Goal: Information Seeking & Learning: Learn about a topic

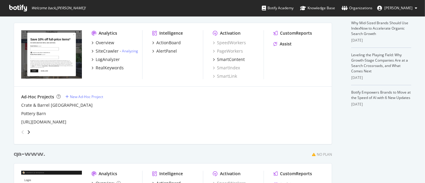
scroll to position [166, 0]
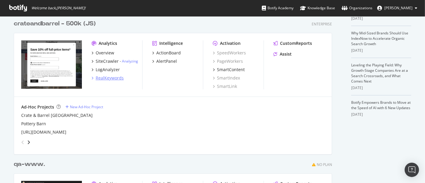
click at [110, 77] on div "RealKeywords" at bounding box center [110, 78] width 28 height 6
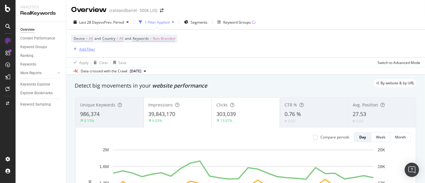
click at [84, 49] on div "Add Filter" at bounding box center [87, 49] width 16 height 5
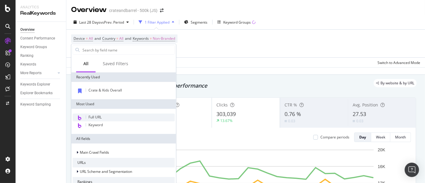
click at [105, 119] on div "Full URL" at bounding box center [124, 118] width 102 height 8
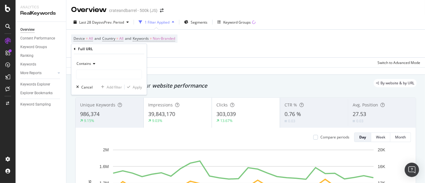
click at [94, 63] on icon at bounding box center [93, 64] width 4 height 4
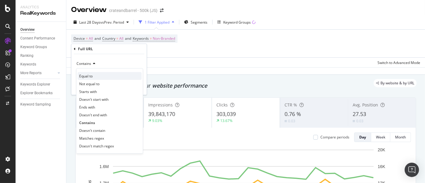
click at [96, 76] on div "Equal to" at bounding box center [110, 76] width 64 height 8
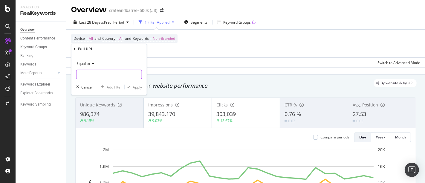
click at [101, 76] on input "text" at bounding box center [108, 75] width 65 height 10
paste input "[DATE]"
click at [101, 72] on input "[DATE]" at bounding box center [104, 75] width 56 height 10
drag, startPoint x: 101, startPoint y: 72, endPoint x: 43, endPoint y: 69, distance: 57.7
click at [42, 72] on body "Analytics RealKeywords Overview Content Performance Keyword Groups Ranking Keyw…" at bounding box center [212, 91] width 425 height 183
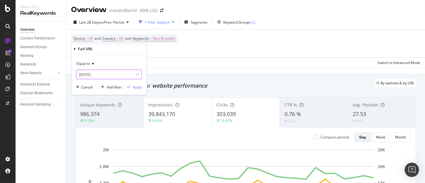
paste input "[URL][DOMAIN_NAME]"
type input "[URL][DOMAIN_NAME]"
click at [138, 88] on div "Apply" at bounding box center [137, 86] width 9 height 5
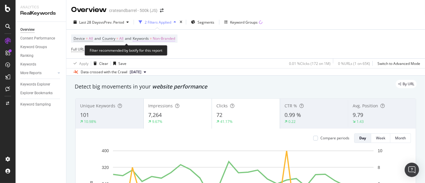
click at [173, 38] on span "Non-Branded" at bounding box center [164, 38] width 22 height 8
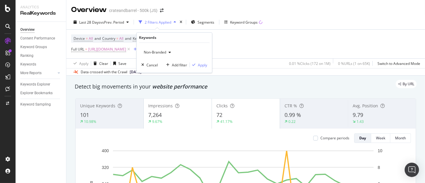
click at [170, 49] on div "Non-Branded" at bounding box center [157, 52] width 32 height 9
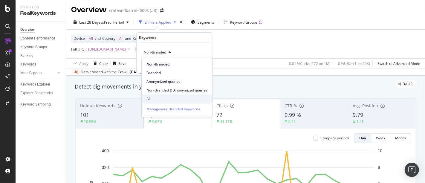
click at [154, 99] on span "All" at bounding box center [176, 98] width 61 height 5
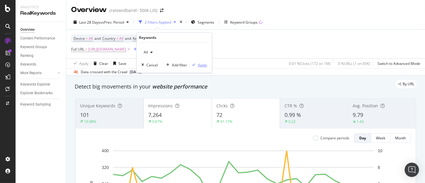
click at [201, 63] on div "Apply" at bounding box center [202, 64] width 9 height 5
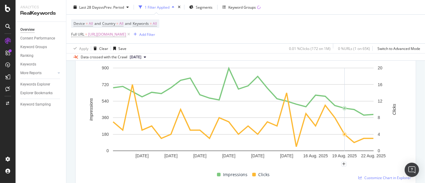
scroll to position [33, 0]
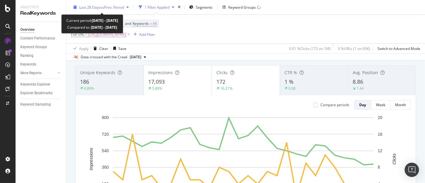
click at [110, 5] on span "vs Prev. Period" at bounding box center [112, 6] width 24 height 5
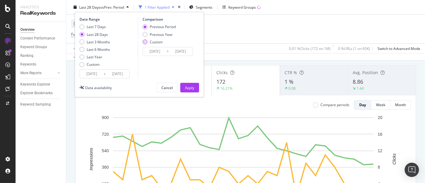
drag, startPoint x: 144, startPoint y: 35, endPoint x: 146, endPoint y: 43, distance: 8.0
click at [144, 35] on div "Previous Year" at bounding box center [145, 34] width 5 height 5
type input "[DATE]"
click at [284, 25] on div "Device = All and Country = All and Keywords = All Full URL = [URL][DOMAIN_NAME]…" at bounding box center [245, 29] width 349 height 29
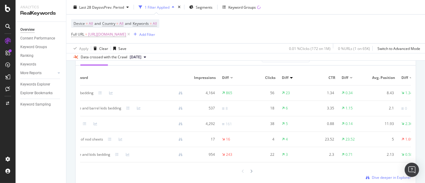
scroll to position [0, 0]
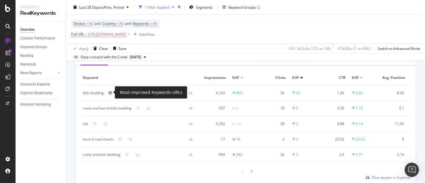
click at [108, 93] on icon at bounding box center [110, 93] width 4 height 4
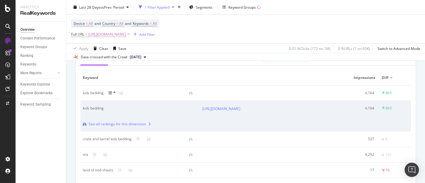
click at [115, 91] on icon at bounding box center [114, 93] width 2 height 4
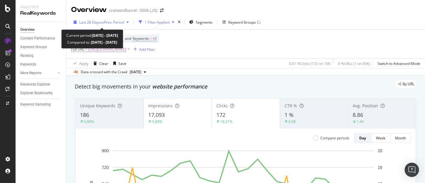
click at [117, 20] on span "vs Prev. Period" at bounding box center [112, 22] width 24 height 5
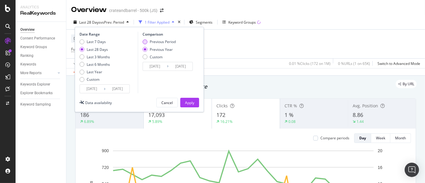
click at [145, 40] on div "Previous Period" at bounding box center [145, 41] width 5 height 5
type input "[DATE]"
click at [184, 102] on button "Apply" at bounding box center [189, 103] width 19 height 10
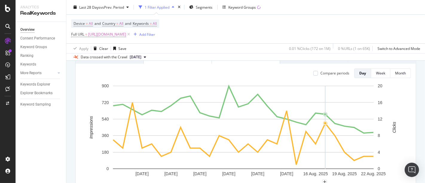
scroll to position [33, 0]
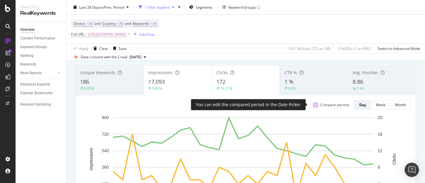
click at [313, 104] on div at bounding box center [315, 104] width 5 height 5
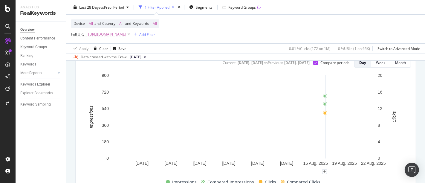
scroll to position [66, 0]
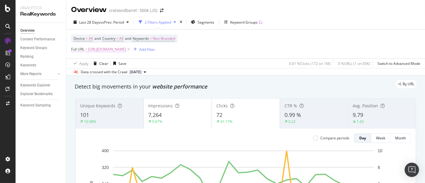
click at [126, 47] on span "https://www.crateandbarrel.com/kids/all-kids-bedding/1" at bounding box center [107, 49] width 38 height 8
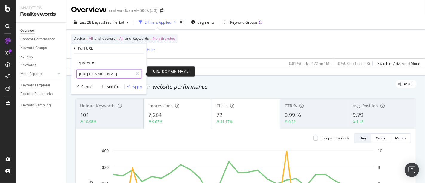
click at [112, 71] on input "[URL][DOMAIN_NAME]" at bounding box center [104, 74] width 56 height 10
paste input "shop-"
type input "https://www.crateandbarrel.com/kids/shop-all-kids-bedding/1"
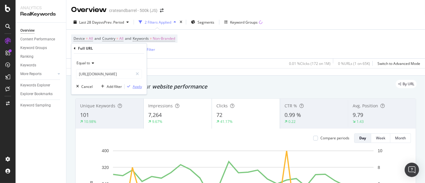
click at [139, 85] on div "Apply" at bounding box center [137, 86] width 9 height 5
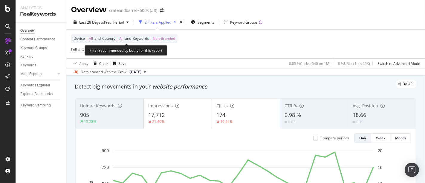
click at [175, 38] on span "Non-Branded" at bounding box center [164, 38] width 22 height 8
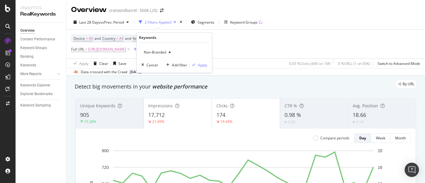
click at [161, 53] on span "Non-Branded" at bounding box center [153, 52] width 25 height 5
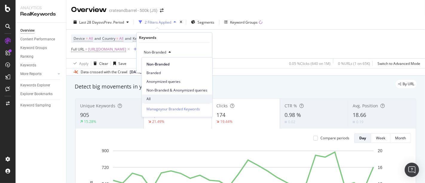
click at [160, 97] on span "All" at bounding box center [176, 98] width 61 height 5
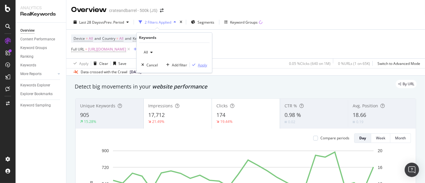
click at [202, 66] on div "Apply" at bounding box center [202, 64] width 9 height 5
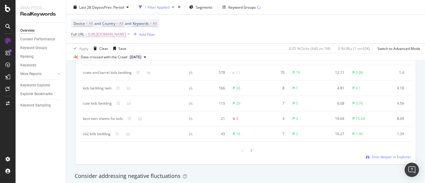
scroll to position [564, 0]
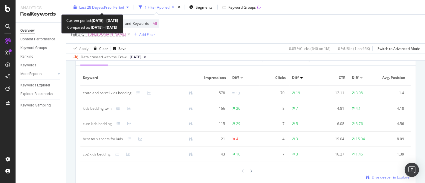
click at [114, 7] on span "vs Prev. Period" at bounding box center [112, 6] width 24 height 5
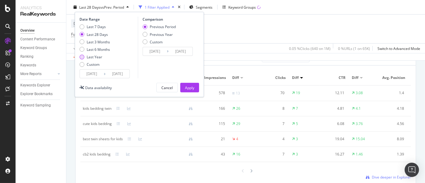
click at [82, 56] on div "Last Year" at bounding box center [81, 56] width 5 height 5
type input "[DATE]"
type input "2023/08/24"
type input "2024/08/22"
click at [185, 88] on div "Apply" at bounding box center [189, 87] width 9 height 5
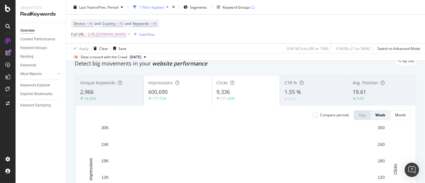
scroll to position [33, 0]
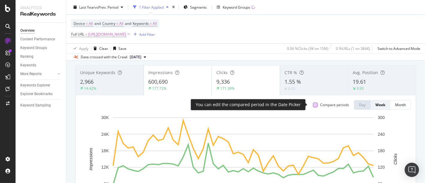
click at [313, 105] on div at bounding box center [315, 104] width 5 height 5
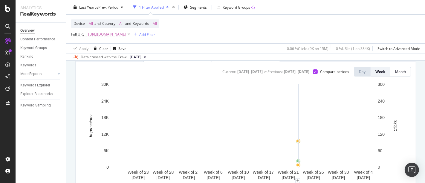
scroll to position [0, 0]
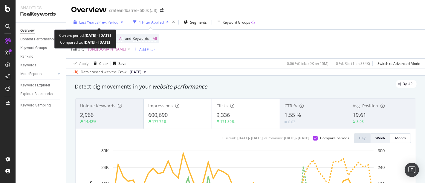
click at [108, 20] on span "vs Prev. Period" at bounding box center [107, 22] width 24 height 5
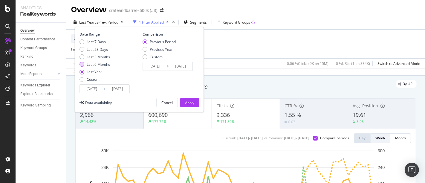
click at [82, 63] on div "Last 6 Months" at bounding box center [81, 64] width 5 height 5
type input "2025/02/23"
type input "2024/08/25"
type input "2025/02/22"
click at [189, 103] on div "Apply" at bounding box center [189, 102] width 9 height 5
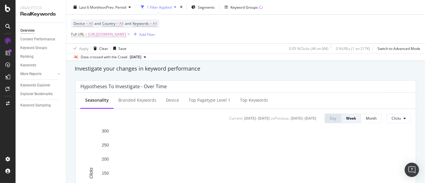
scroll to position [133, 0]
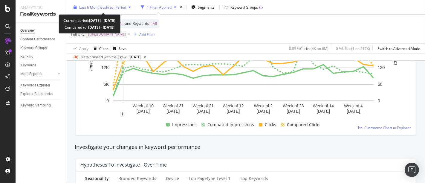
click at [96, 7] on span "Last 6 Months" at bounding box center [90, 6] width 23 height 5
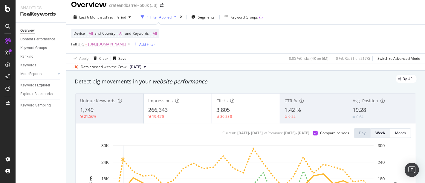
scroll to position [0, 0]
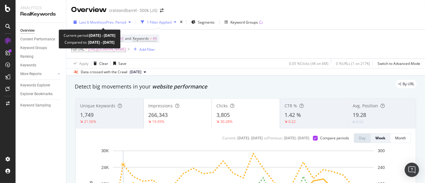
click at [118, 22] on span "vs Prev. Period" at bounding box center [114, 22] width 24 height 5
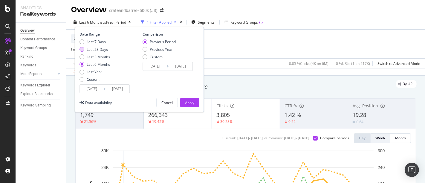
click at [80, 50] on div "Last 28 Days" at bounding box center [81, 49] width 5 height 5
type input "[DATE]"
click at [191, 104] on div "Apply" at bounding box center [189, 102] width 9 height 5
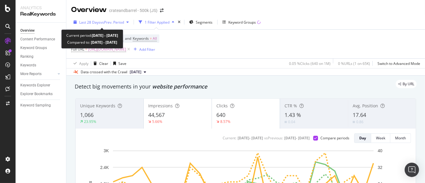
click at [109, 20] on span "vs Prev. Period" at bounding box center [112, 22] width 24 height 5
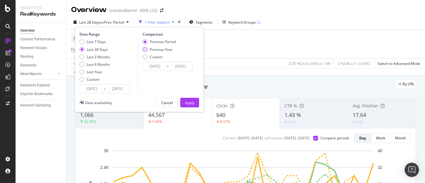
click at [145, 50] on div "Previous Year" at bounding box center [145, 49] width 5 height 5
type input "[DATE]"
click at [186, 103] on div "Apply" at bounding box center [189, 102] width 9 height 5
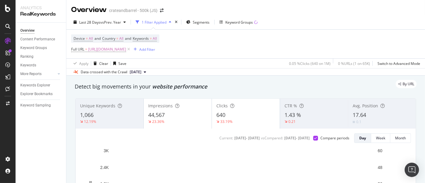
scroll to position [33, 0]
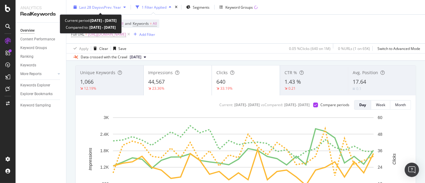
click at [111, 4] on div "Last 28 Days vs Prev. Year" at bounding box center [99, 7] width 57 height 9
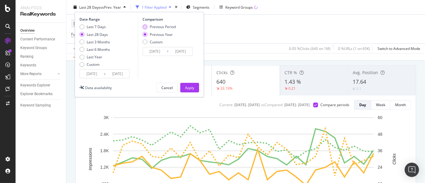
click at [143, 25] on div "Previous Period" at bounding box center [145, 27] width 5 height 5
type input "[DATE]"
click at [193, 89] on div "Apply" at bounding box center [189, 87] width 9 height 5
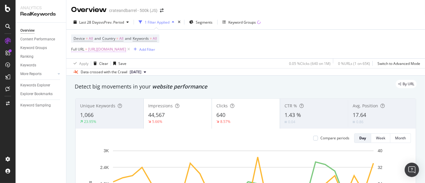
click at [126, 47] on span "https://www.crateandbarrel.com/kids/shop-all-kids-bedding/1" at bounding box center [107, 49] width 38 height 8
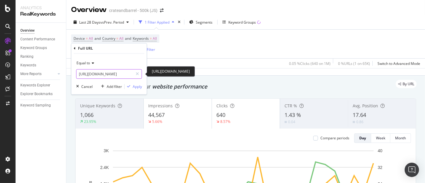
click at [92, 74] on input "https://www.crateandbarrel.com/kids/shop-all-kids-bedding/1" at bounding box center [104, 74] width 56 height 10
paste input "clearance"
type input "https://www.crateandbarrel.com/kids/clearance-kids-bedding/1"
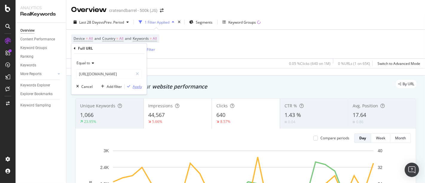
click at [132, 86] on div "button" at bounding box center [129, 87] width 8 height 4
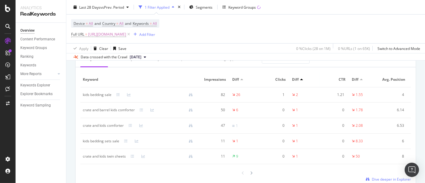
scroll to position [763, 0]
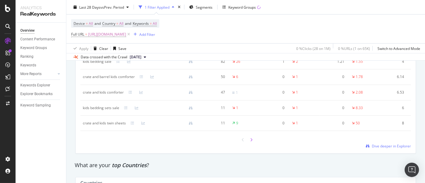
click at [250, 142] on icon at bounding box center [251, 140] width 2 height 4
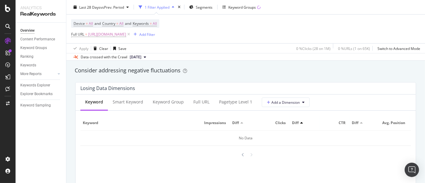
scroll to position [697, 0]
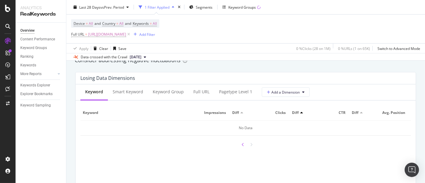
click at [242, 146] on icon at bounding box center [243, 145] width 2 height 4
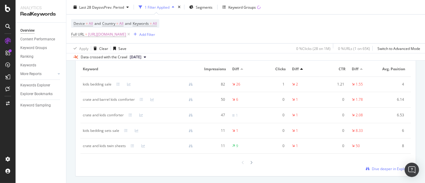
scroll to position [730, 0]
